Goal: Register for event/course

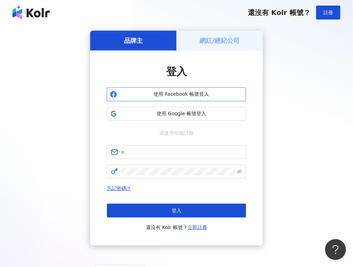
click at [159, 95] on span "使用 Facebook 帳號登入" at bounding box center [181, 94] width 123 height 7
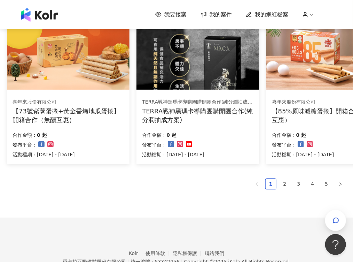
scroll to position [465, 0]
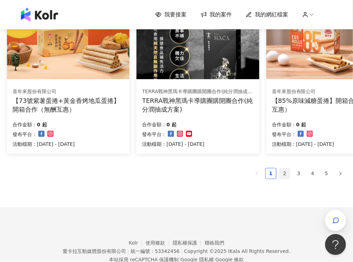
click at [280, 171] on link "2" at bounding box center [285, 173] width 10 height 10
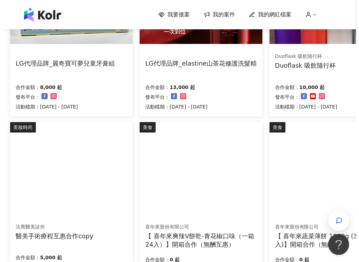
scroll to position [77, 0]
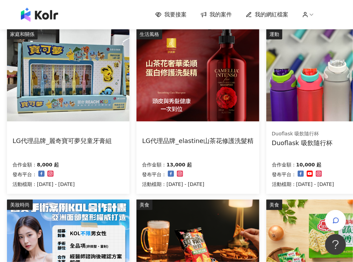
click at [228, 109] on img at bounding box center [198, 75] width 123 height 92
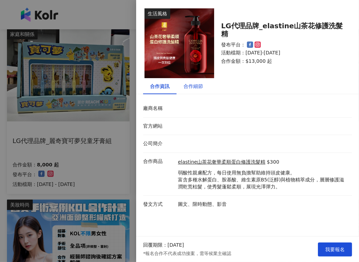
click at [193, 90] on div "合作細節" at bounding box center [194, 86] width 20 height 8
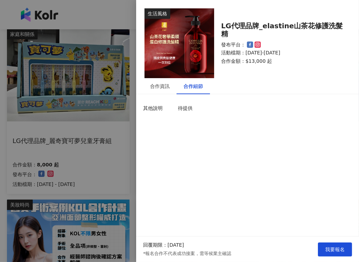
click at [95, 143] on div at bounding box center [179, 131] width 359 height 262
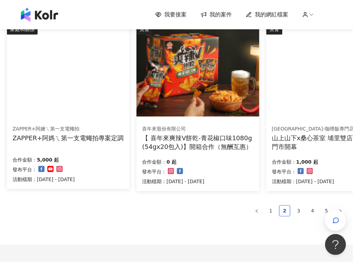
scroll to position [426, 0]
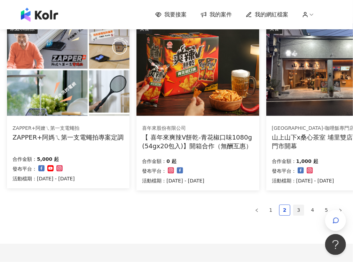
click at [303, 210] on link "3" at bounding box center [299, 210] width 10 height 10
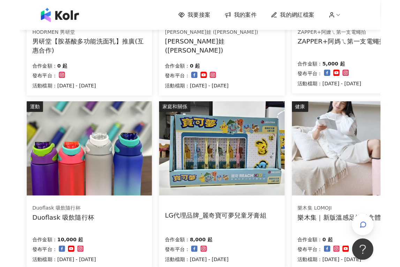
scroll to position [193, 0]
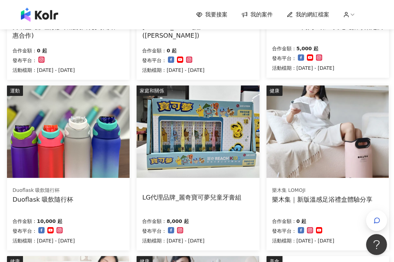
click at [348, 148] on img at bounding box center [328, 131] width 123 height 92
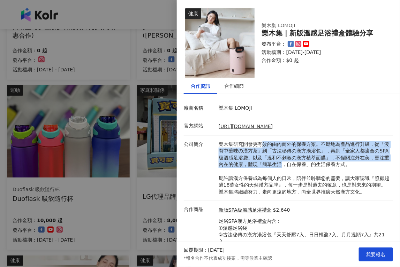
drag, startPoint x: 264, startPoint y: 147, endPoint x: 304, endPoint y: 166, distance: 44.4
click at [304, 166] on p "樂木集研究開發更有效的由內而外的保養方案。不斷地為產品進行升級，從「沒有中藥味の漢方茶」到「古法秘傳の漢方湯浴包」，再到「全家人都適合のSPA級溫感足浴袋」以…" at bounding box center [303, 168] width 171 height 55
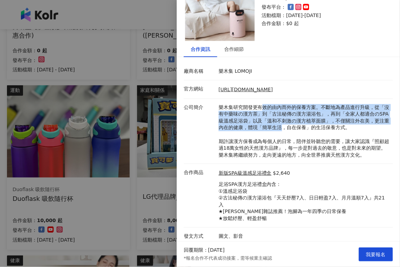
scroll to position [40, 0]
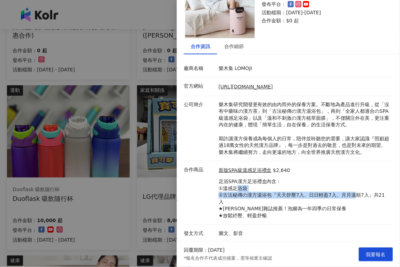
drag, startPoint x: 237, startPoint y: 189, endPoint x: 355, endPoint y: 193, distance: 117.8
click at [353, 193] on p "足浴SPA漢方足浴禮盒內含： ①溫感足浴袋 ②古法秘傳の漢方湯浴包『天天舒壓7入、日日輕盈7入、月月溫順7入』共21入 ★[PERSON_NAME]雜誌推薦！…" at bounding box center [303, 198] width 171 height 41
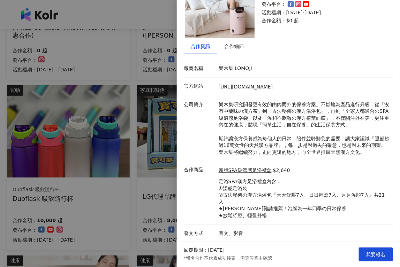
click at [147, 177] on div at bounding box center [200, 133] width 400 height 267
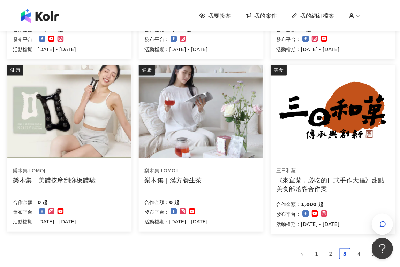
scroll to position [387, 0]
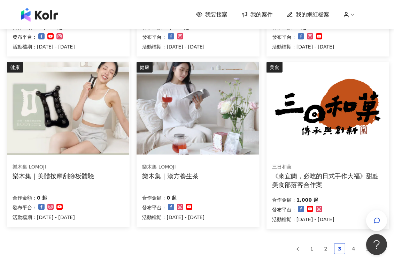
click at [189, 136] on img at bounding box center [198, 108] width 123 height 92
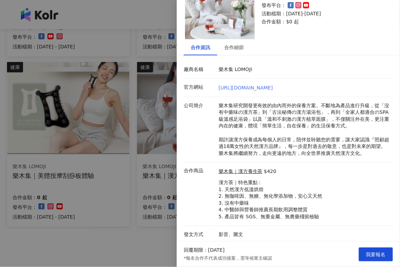
scroll to position [40, 0]
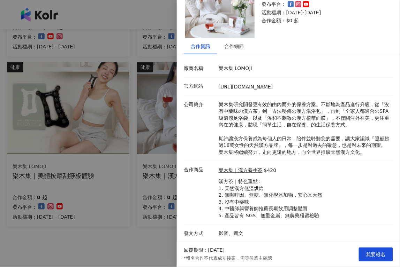
click at [158, 190] on div at bounding box center [200, 133] width 400 height 267
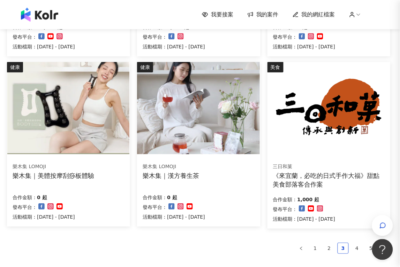
scroll to position [0, 0]
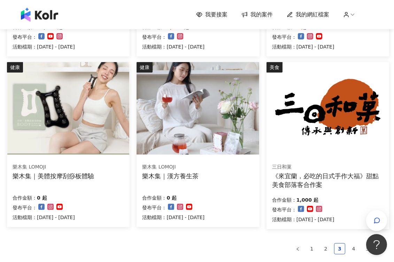
click at [102, 127] on img at bounding box center [68, 108] width 123 height 92
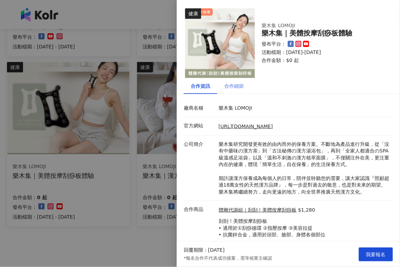
click at [231, 81] on div "合作細節" at bounding box center [233, 86] width 33 height 16
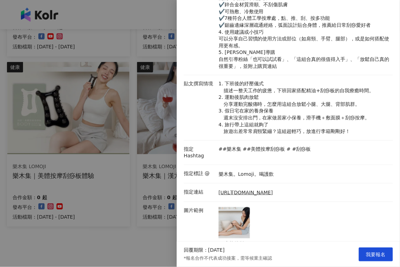
scroll to position [274, 0]
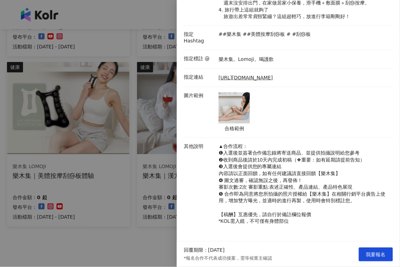
click at [77, 168] on div at bounding box center [200, 133] width 400 height 267
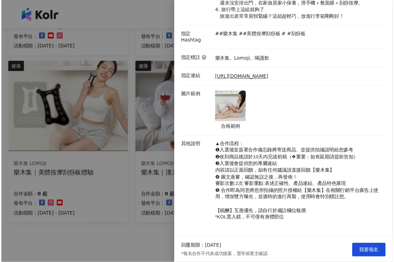
scroll to position [0, 0]
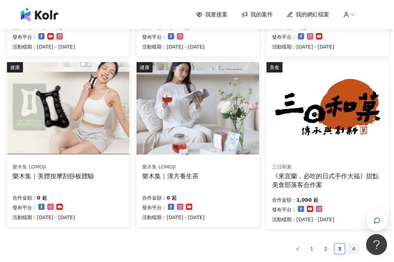
click at [353, 250] on link "4" at bounding box center [353, 248] width 10 height 10
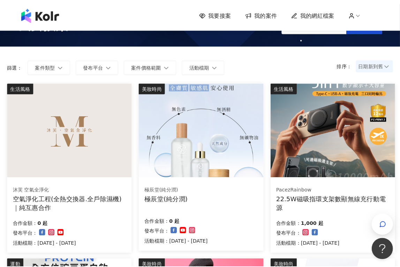
scroll to position [39, 0]
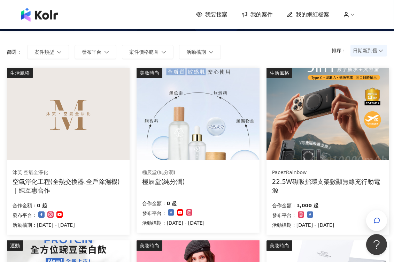
click at [308, 143] on img at bounding box center [328, 114] width 123 height 92
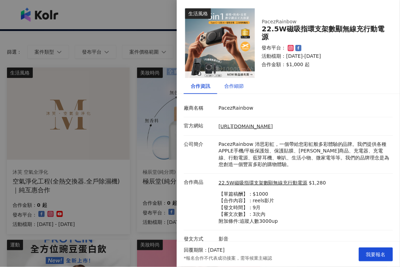
click at [232, 89] on div "合作細節" at bounding box center [234, 86] width 20 height 8
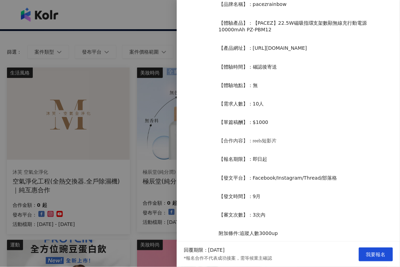
scroll to position [179, 0]
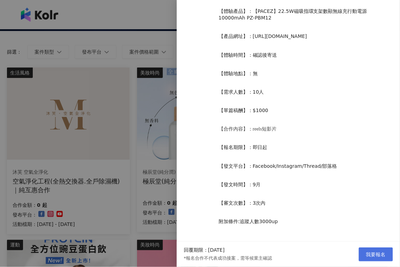
click at [353, 253] on span "我要報名" at bounding box center [376, 255] width 20 height 6
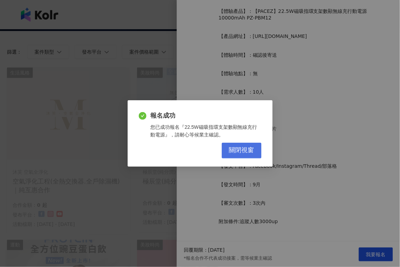
click at [233, 152] on span "關閉視窗" at bounding box center [241, 151] width 25 height 8
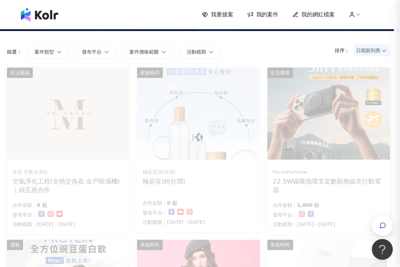
scroll to position [0, 0]
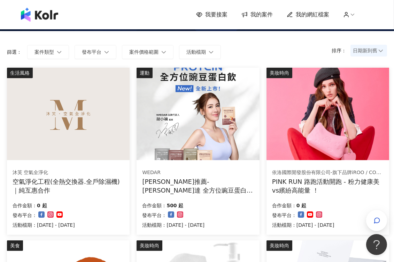
click at [212, 144] on img at bounding box center [198, 114] width 123 height 92
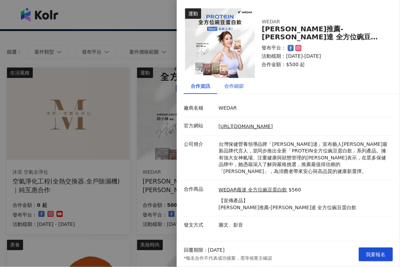
click at [236, 86] on div "合作細節" at bounding box center [234, 86] width 20 height 8
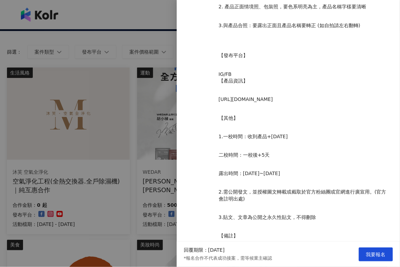
scroll to position [581, 0]
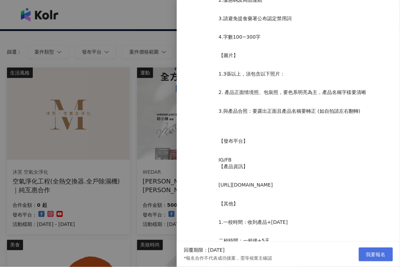
click at [353, 258] on button "我要報名" at bounding box center [376, 255] width 34 height 14
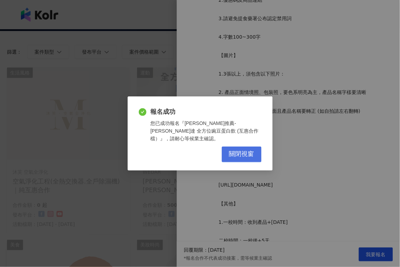
click at [235, 151] on span "關閉視窗" at bounding box center [241, 155] width 25 height 8
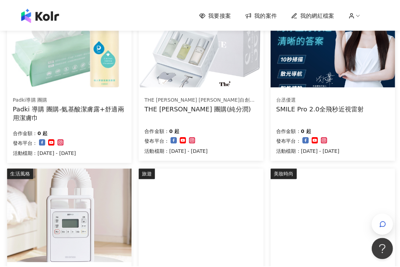
scroll to position [387, 0]
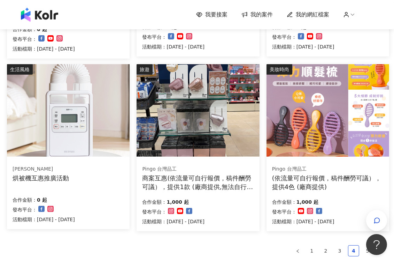
click at [331, 125] on img at bounding box center [328, 110] width 123 height 92
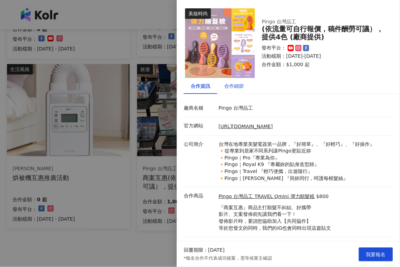
click at [231, 85] on div "合作細節" at bounding box center [234, 86] width 20 height 8
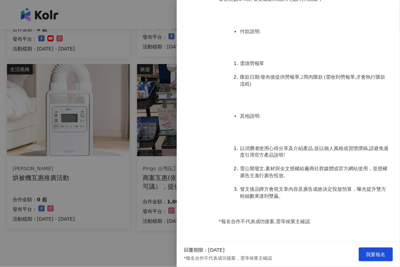
scroll to position [506, 0]
click at [353, 256] on span "我要報名" at bounding box center [376, 255] width 20 height 6
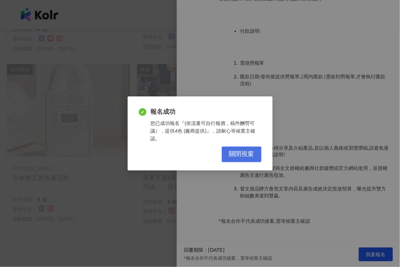
click at [248, 152] on span "關閉視窗" at bounding box center [241, 155] width 25 height 8
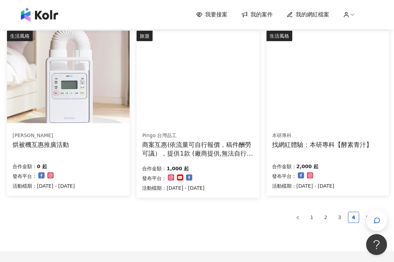
scroll to position [486, 0]
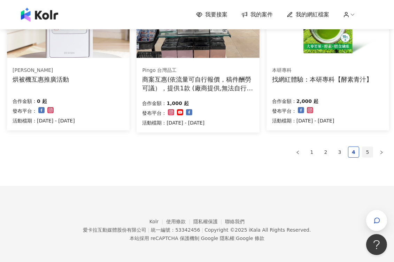
click at [353, 154] on link "5" at bounding box center [367, 152] width 10 height 10
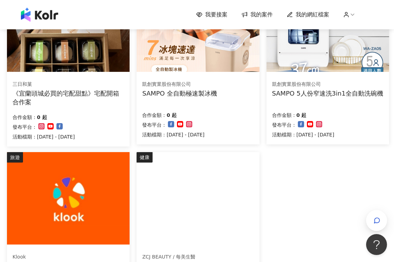
scroll to position [232, 0]
